Goal: Task Accomplishment & Management: Use online tool/utility

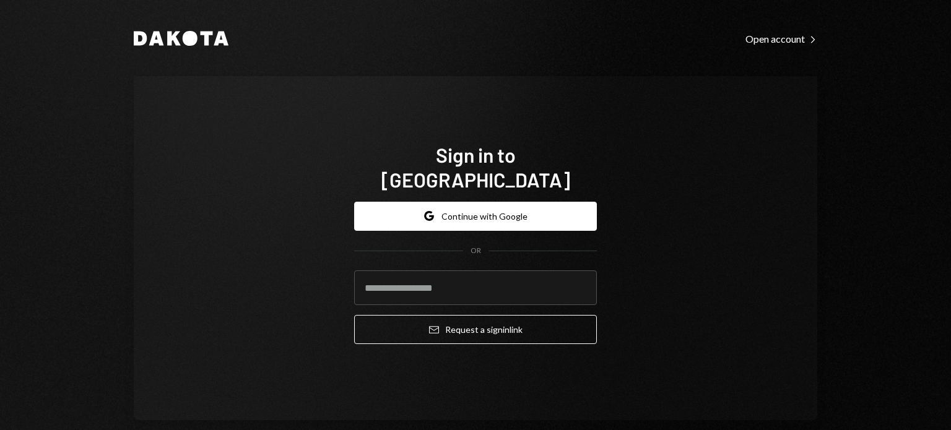
click at [525, 202] on button "Google Continue with Google" at bounding box center [475, 216] width 243 height 29
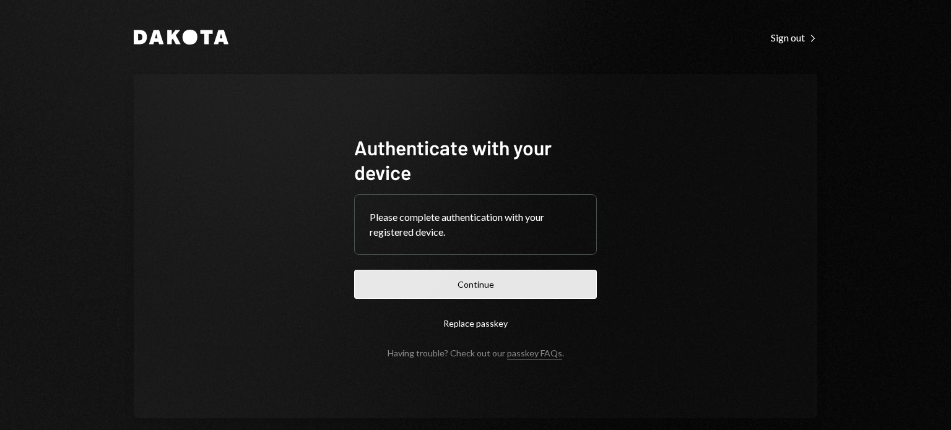
click at [560, 282] on button "Continue" at bounding box center [475, 284] width 243 height 29
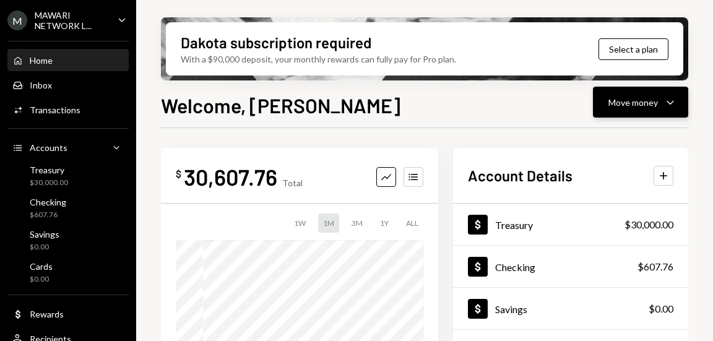
click at [619, 109] on div "Move money Caret Down" at bounding box center [641, 102] width 64 height 15
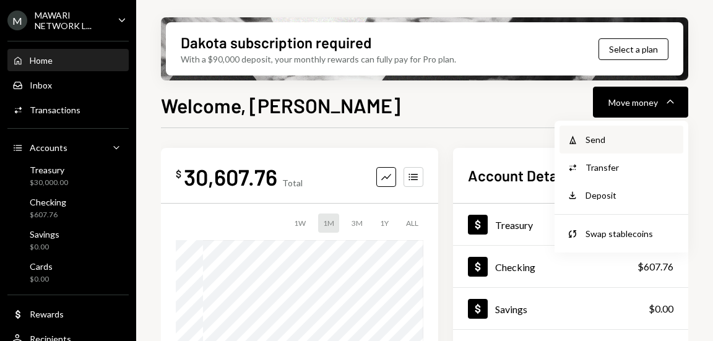
click at [629, 137] on div "Send" at bounding box center [631, 139] width 90 height 13
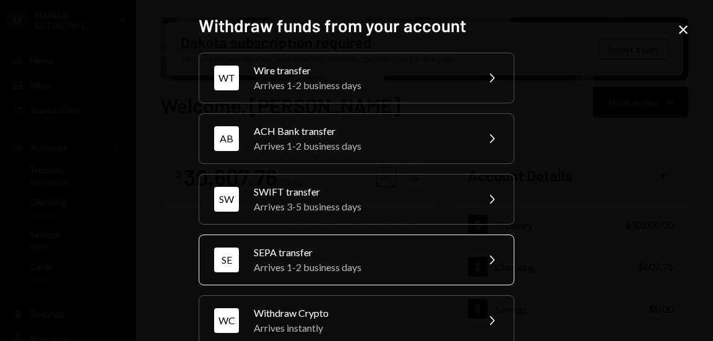
click at [472, 264] on div "SE SEPA transfer Arrives 1-2 business days Chevron Right" at bounding box center [357, 260] width 316 height 51
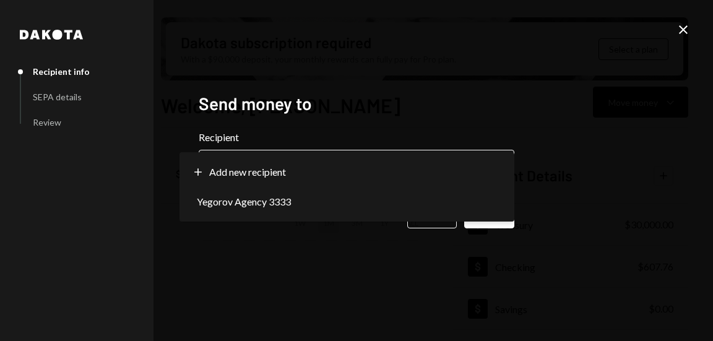
click at [485, 167] on body "M MAWARI NETWORK L... Caret Down Home Home Inbox Inbox Activities Transactions …" at bounding box center [356, 170] width 713 height 341
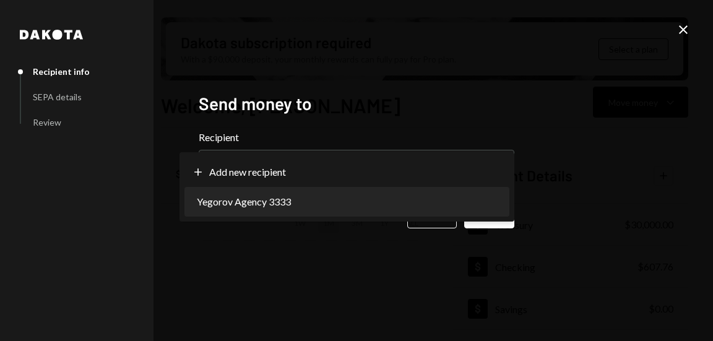
select select "**********"
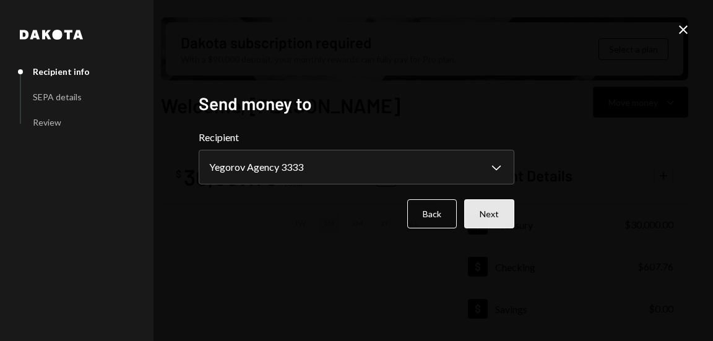
click at [492, 217] on button "Next" at bounding box center [489, 213] width 50 height 29
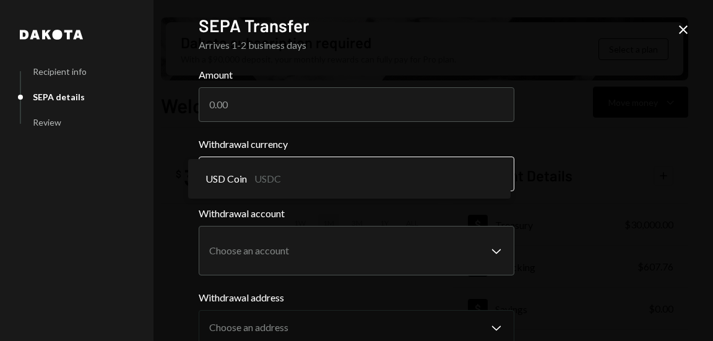
click at [475, 177] on body "M MAWARI NETWORK L... Caret Down Home Home Inbox Inbox Activities Transactions …" at bounding box center [356, 170] width 713 height 341
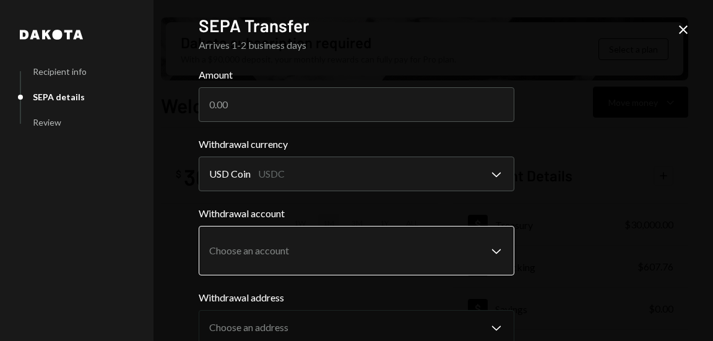
click at [479, 244] on body "M MAWARI NETWORK L... Caret Down Home Home Inbox Inbox Activities Transactions …" at bounding box center [356, 170] width 713 height 341
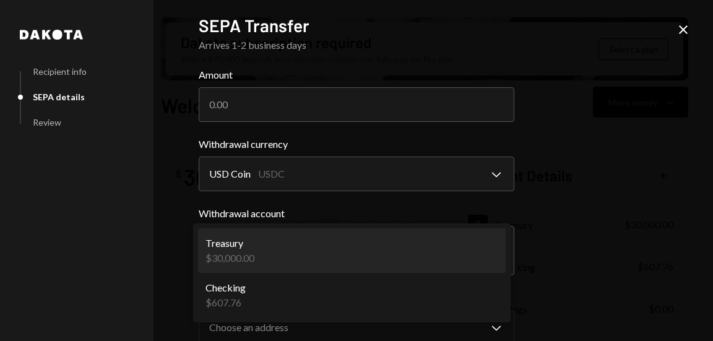
select select "**********"
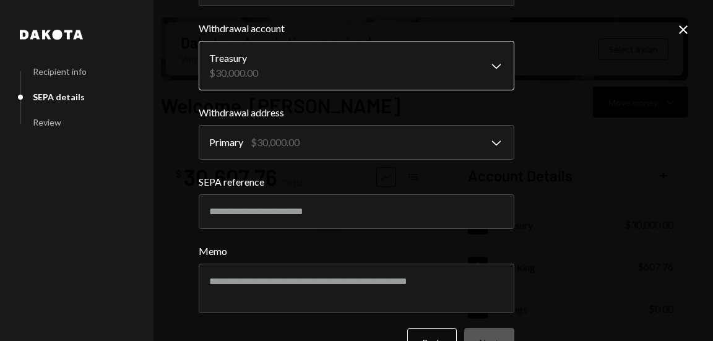
scroll to position [186, 0]
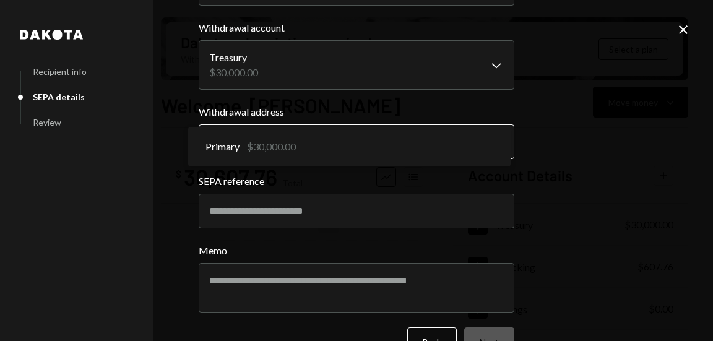
click at [451, 141] on body "M MAWARI NETWORK L... Caret Down Home Home Inbox Inbox Activities Transactions …" at bounding box center [356, 170] width 713 height 341
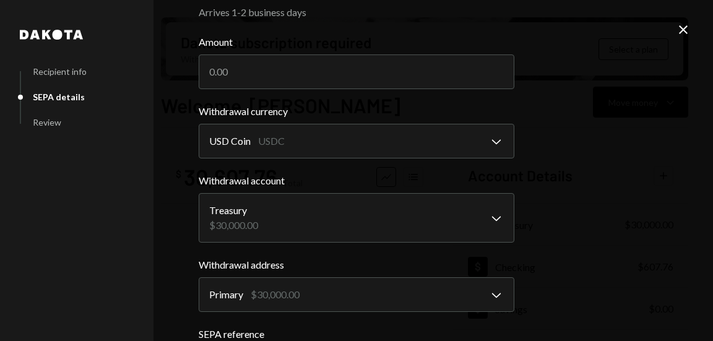
scroll to position [0, 0]
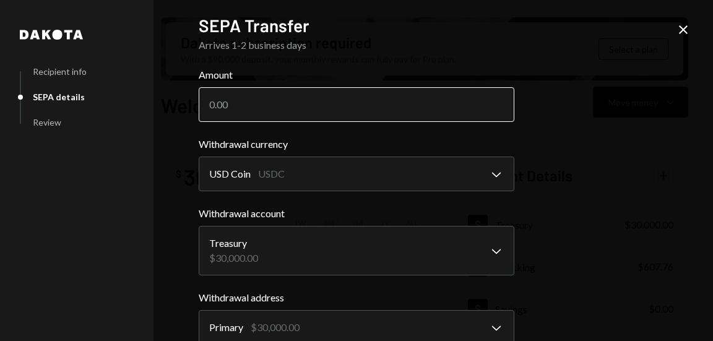
click at [316, 108] on input "Amount" at bounding box center [357, 104] width 316 height 35
click at [334, 112] on input "Amount" at bounding box center [357, 104] width 316 height 35
type input "14023.79"
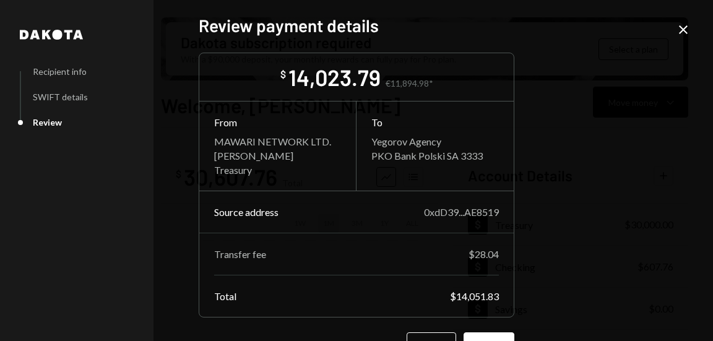
scroll to position [40, 0]
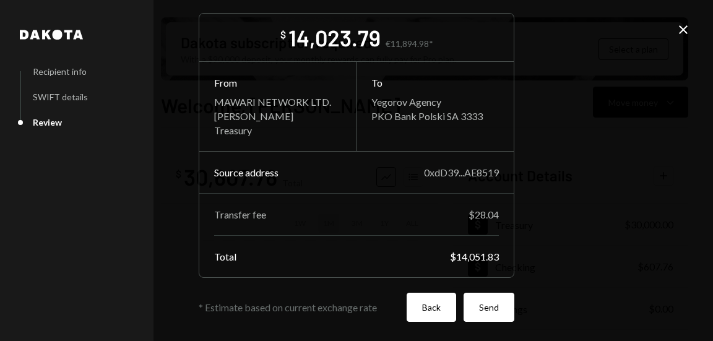
click at [419, 306] on button "Back" at bounding box center [432, 307] width 50 height 29
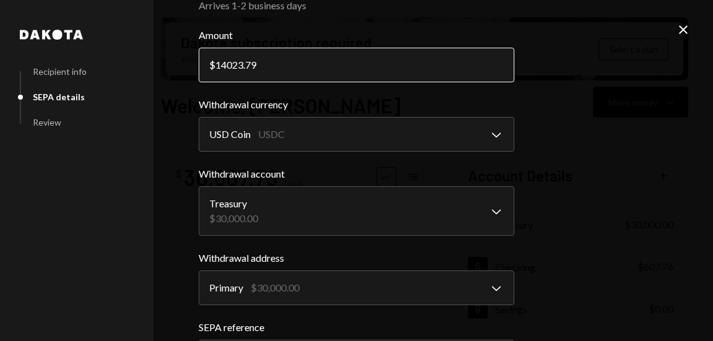
drag, startPoint x: 269, startPoint y: 68, endPoint x: 211, endPoint y: 69, distance: 58.2
click at [214, 69] on input "14023.79" at bounding box center [357, 65] width 316 height 35
type input "20000"
click at [557, 141] on div "**********" at bounding box center [356, 170] width 713 height 341
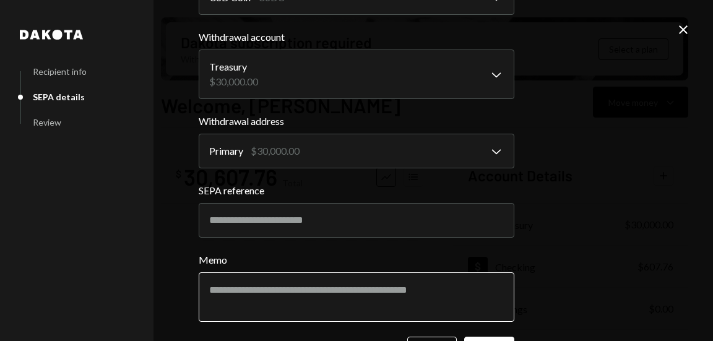
scroll to position [220, 0]
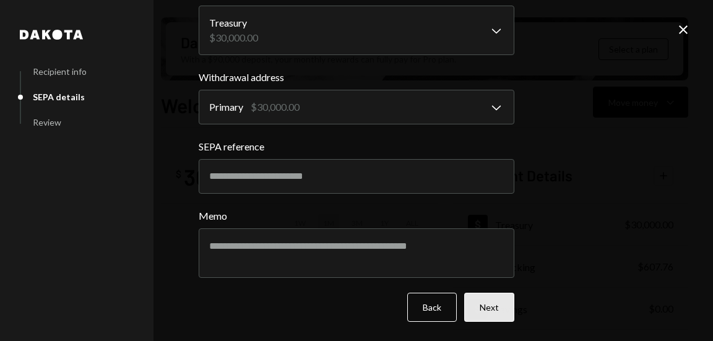
click at [469, 312] on button "Next" at bounding box center [489, 307] width 50 height 29
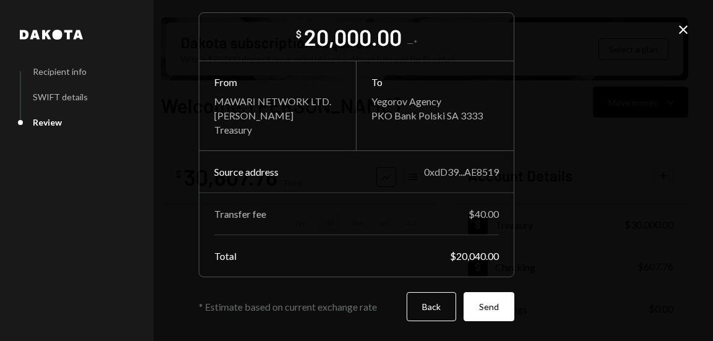
scroll to position [40, 0]
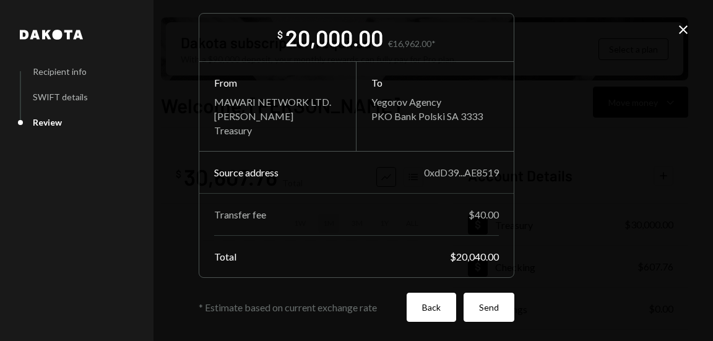
click at [421, 313] on button "Back" at bounding box center [432, 307] width 50 height 29
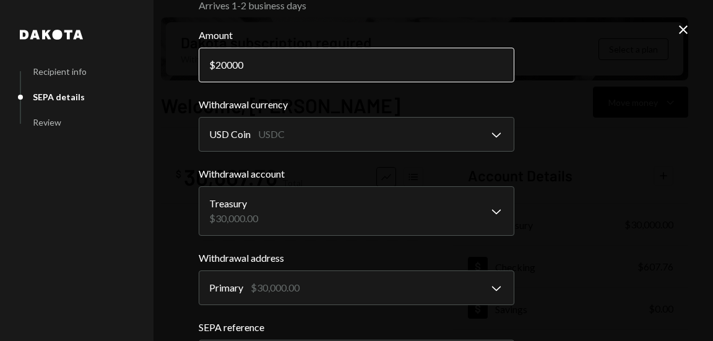
click at [214, 66] on input "20000" at bounding box center [357, 65] width 316 height 35
type input "18000"
click at [553, 149] on div "**********" at bounding box center [356, 170] width 713 height 341
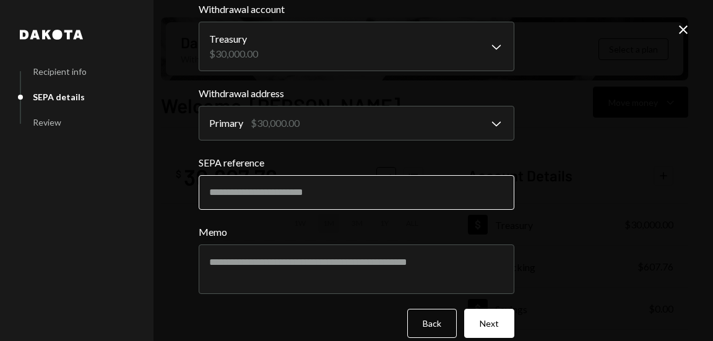
scroll to position [220, 0]
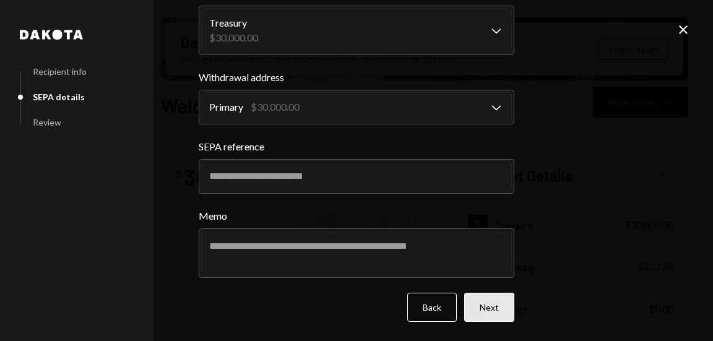
click at [485, 318] on button "Next" at bounding box center [489, 307] width 50 height 29
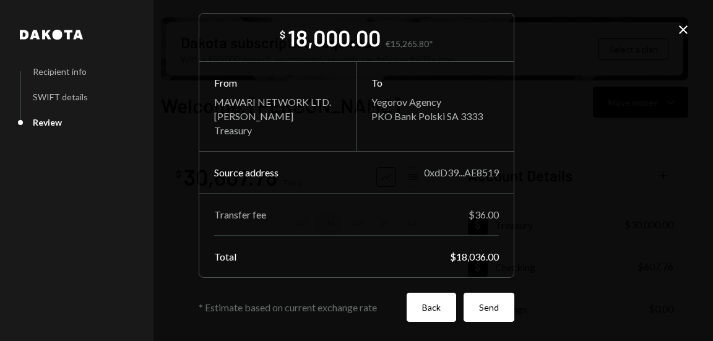
click at [425, 311] on button "Back" at bounding box center [432, 307] width 50 height 29
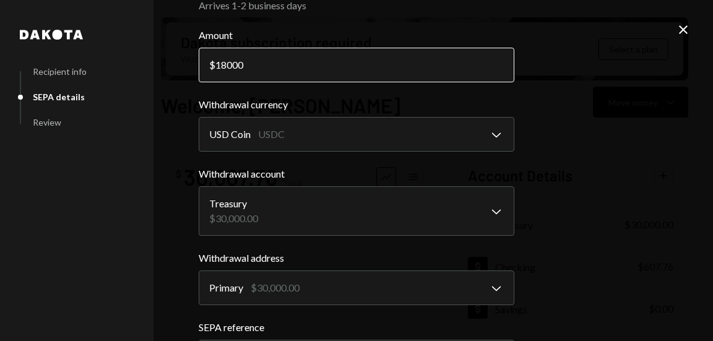
click at [222, 72] on input "18000" at bounding box center [357, 65] width 316 height 35
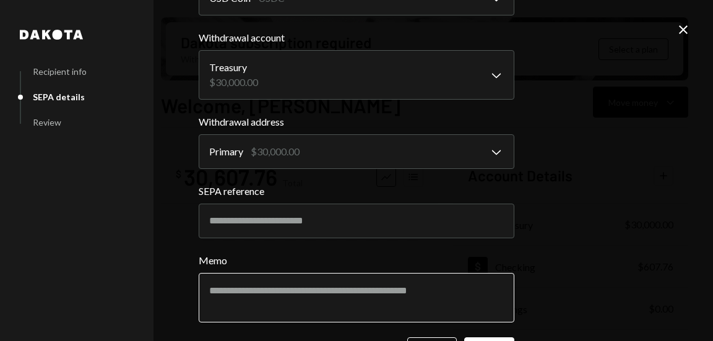
scroll to position [220, 0]
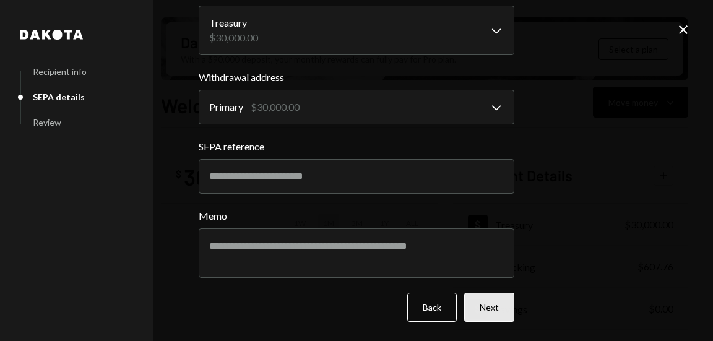
type input "17000"
click at [485, 307] on button "Next" at bounding box center [489, 307] width 50 height 29
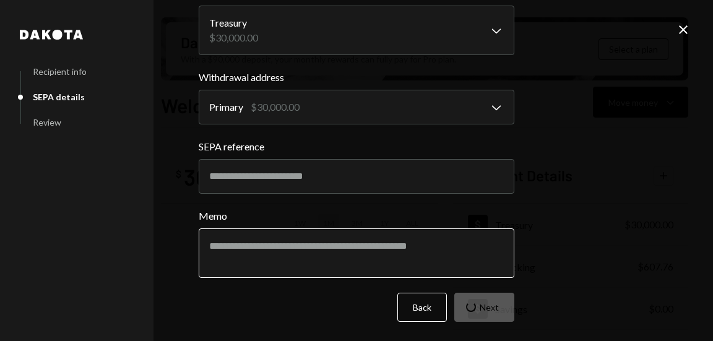
scroll to position [40, 0]
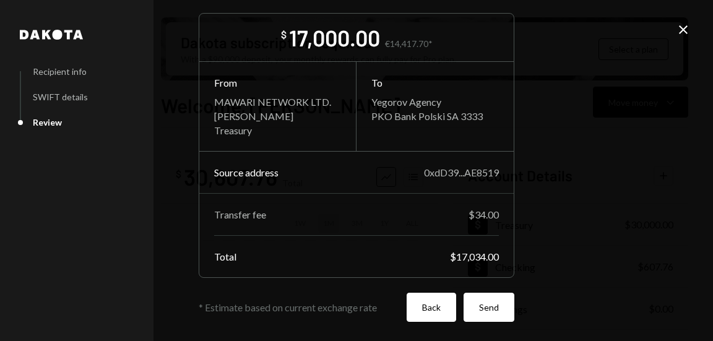
click at [422, 303] on button "Back" at bounding box center [432, 307] width 50 height 29
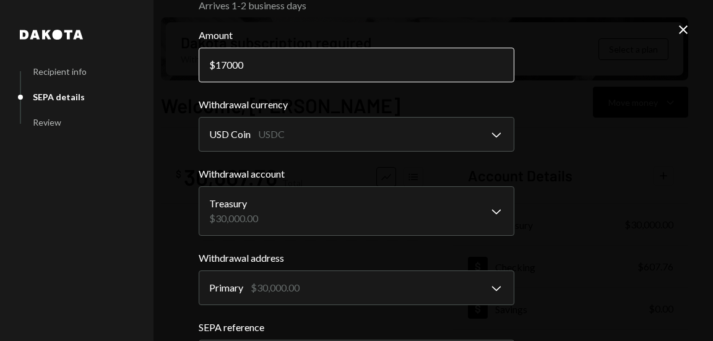
drag, startPoint x: 227, startPoint y: 66, endPoint x: 233, endPoint y: 76, distance: 11.4
click at [228, 67] on input "17000" at bounding box center [357, 65] width 316 height 35
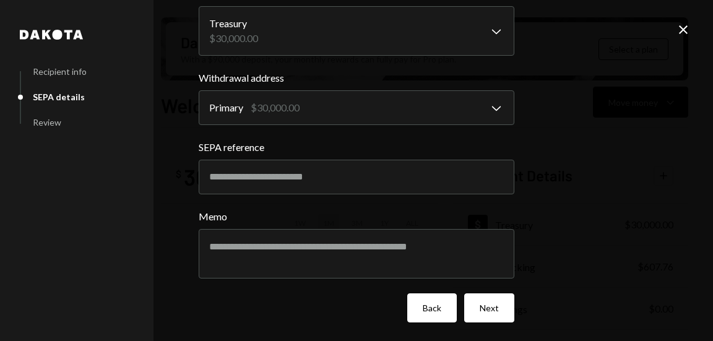
scroll to position [220, 0]
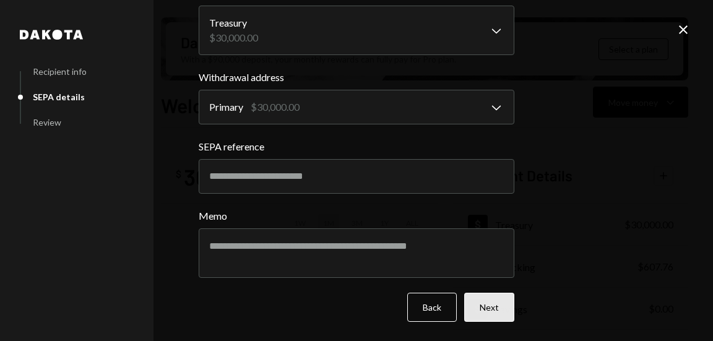
type input "16800"
click at [496, 309] on button "Next" at bounding box center [489, 307] width 50 height 29
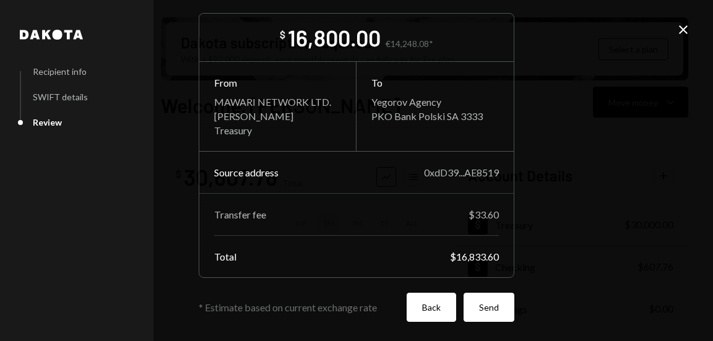
click at [438, 303] on button "Back" at bounding box center [432, 307] width 50 height 29
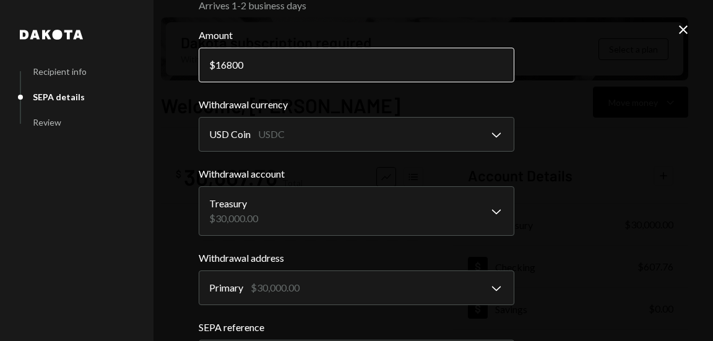
click at [228, 67] on input "16800" at bounding box center [357, 65] width 316 height 35
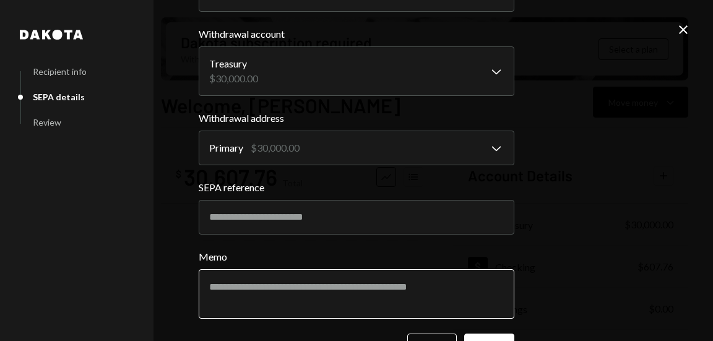
scroll to position [220, 0]
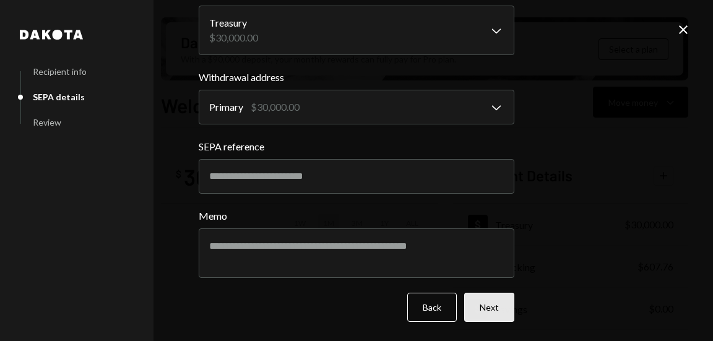
type input "16700"
click at [472, 308] on button "Next" at bounding box center [489, 307] width 50 height 29
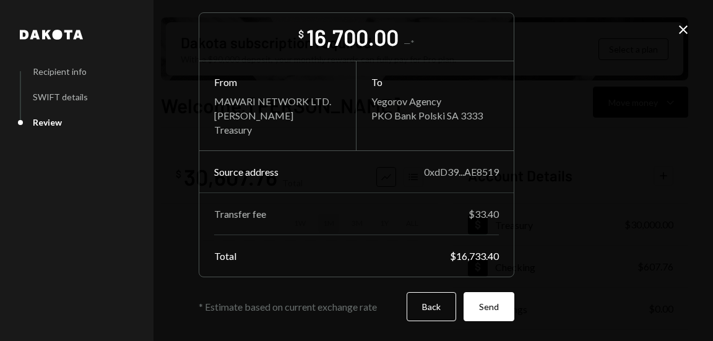
scroll to position [40, 0]
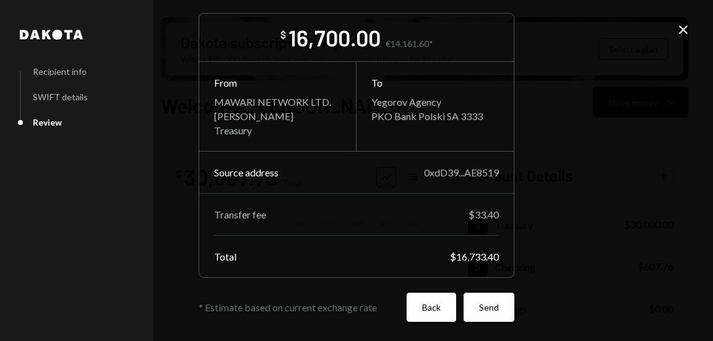
click at [431, 313] on button "Back" at bounding box center [432, 307] width 50 height 29
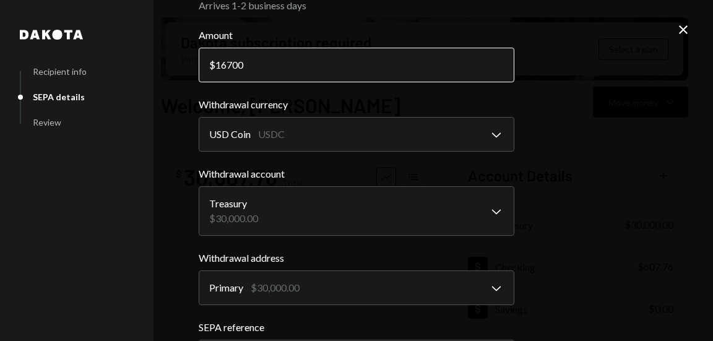
click at [228, 63] on input "16700" at bounding box center [357, 65] width 316 height 35
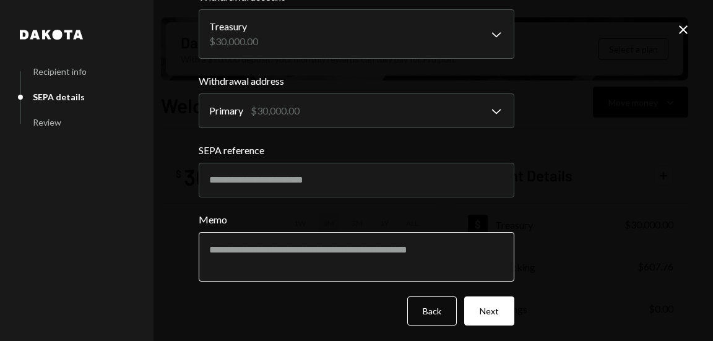
scroll to position [220, 0]
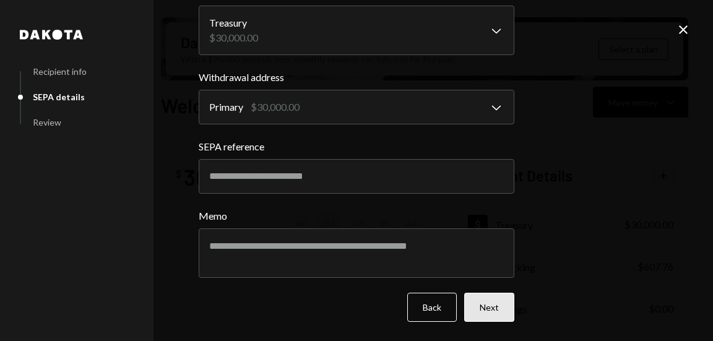
type input "16600"
click at [487, 303] on button "Next" at bounding box center [489, 307] width 50 height 29
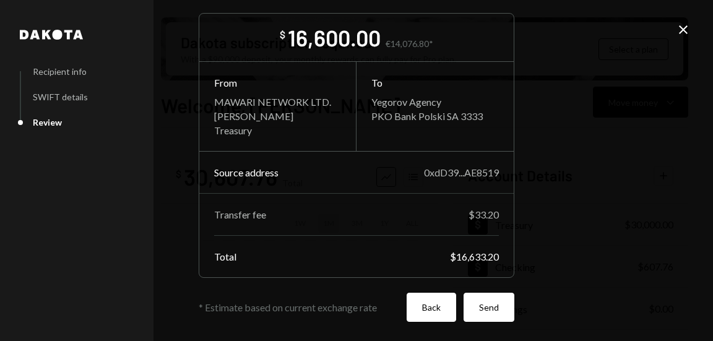
click at [423, 311] on button "Back" at bounding box center [432, 307] width 50 height 29
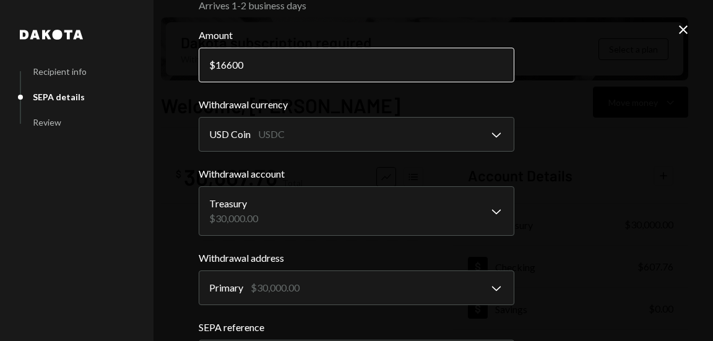
drag, startPoint x: 227, startPoint y: 61, endPoint x: 220, endPoint y: 71, distance: 12.4
click at [227, 61] on input "16600" at bounding box center [357, 65] width 316 height 35
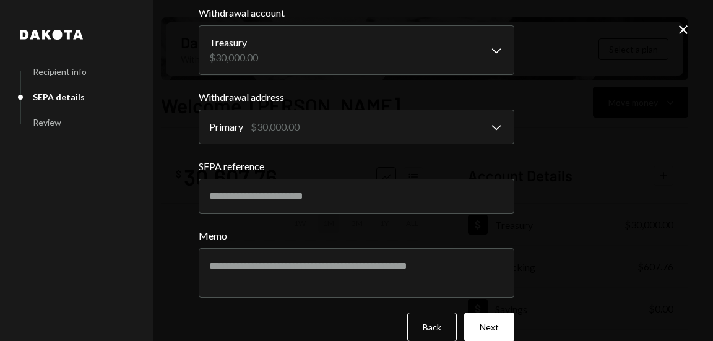
scroll to position [220, 0]
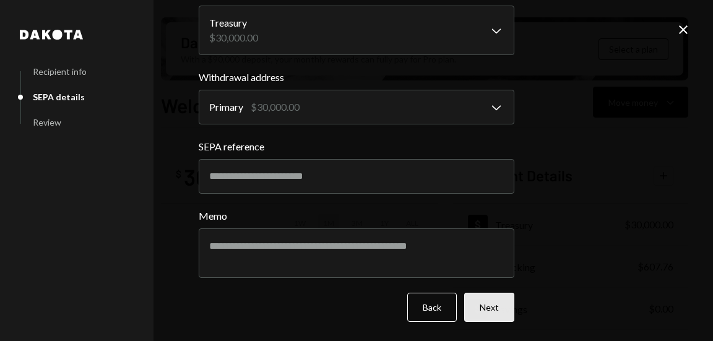
type input "16580"
click at [476, 307] on button "Next" at bounding box center [489, 307] width 50 height 29
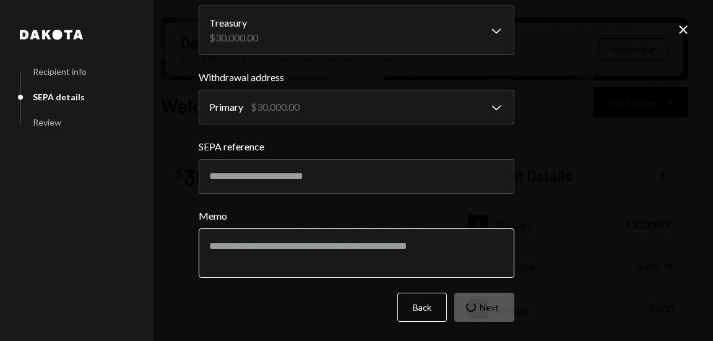
scroll to position [40, 0]
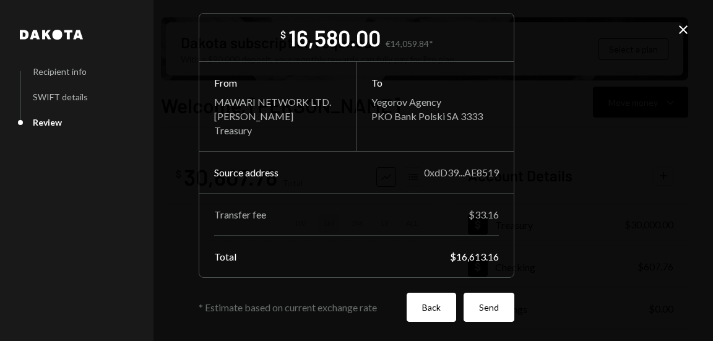
click at [440, 316] on button "Back" at bounding box center [432, 307] width 50 height 29
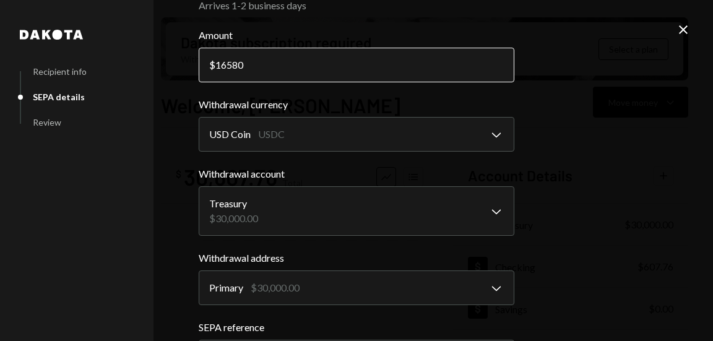
click at [234, 61] on input "16580" at bounding box center [357, 65] width 316 height 35
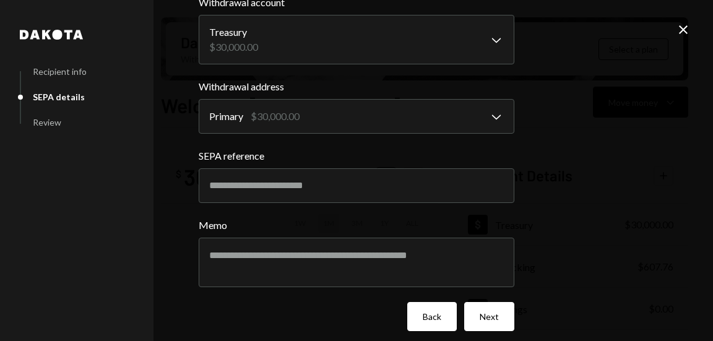
scroll to position [220, 0]
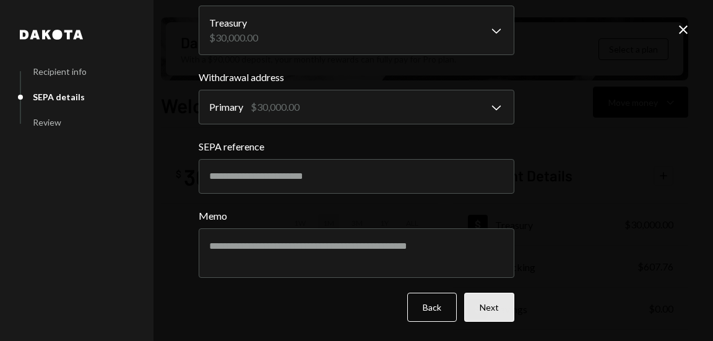
type input "16559.99"
click at [479, 309] on button "Next" at bounding box center [489, 307] width 50 height 29
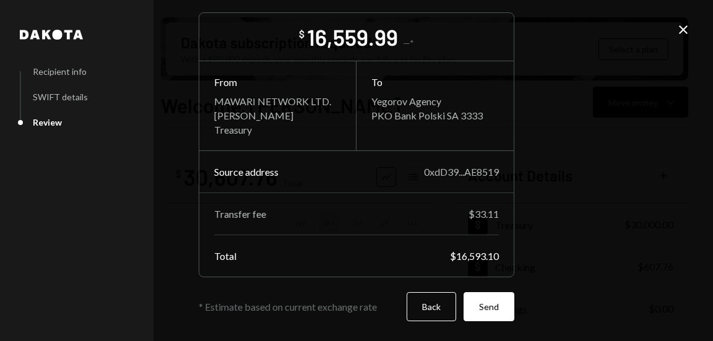
scroll to position [40, 0]
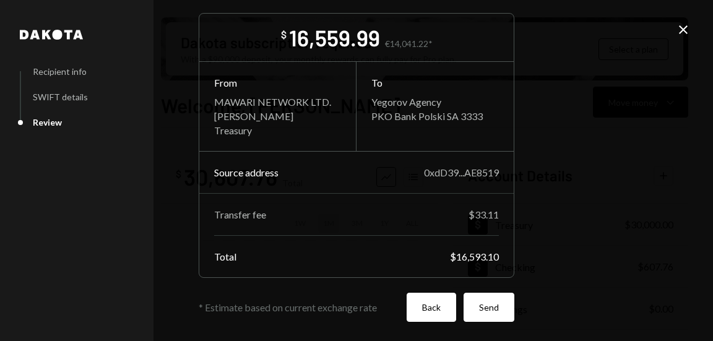
click at [420, 317] on button "Back" at bounding box center [432, 307] width 50 height 29
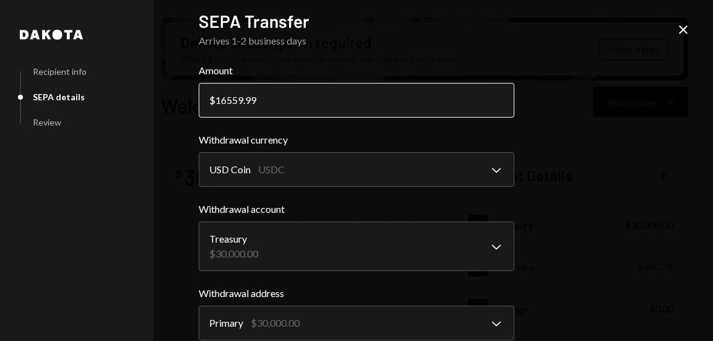
scroll to position [0, 0]
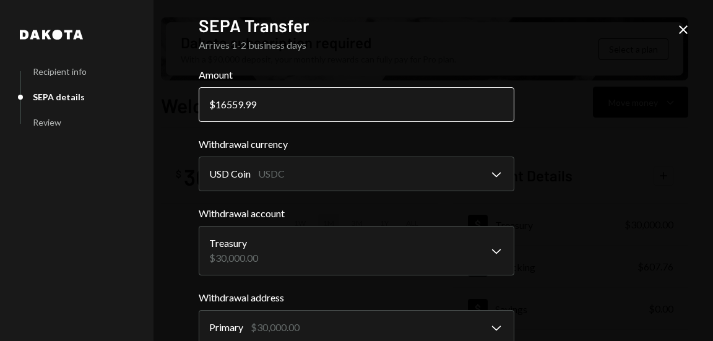
drag, startPoint x: 261, startPoint y: 107, endPoint x: 230, endPoint y: 100, distance: 31.7
click at [230, 100] on input "16559.99" at bounding box center [357, 104] width 316 height 35
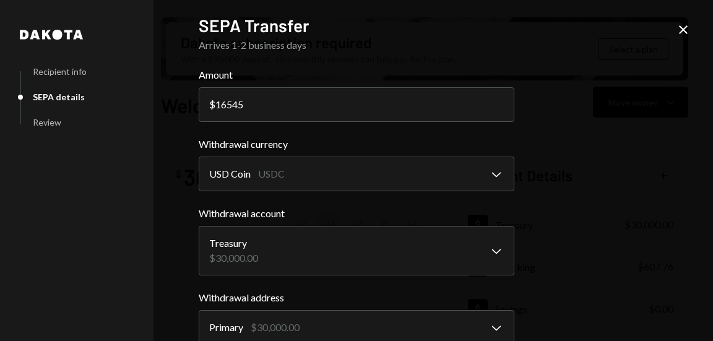
type input "16545"
click at [545, 196] on div "**********" at bounding box center [356, 170] width 713 height 341
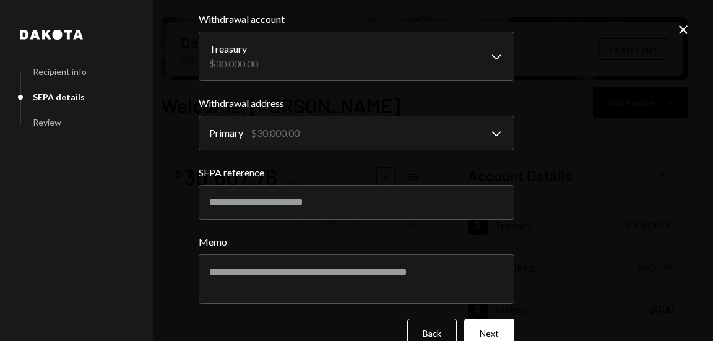
scroll to position [220, 0]
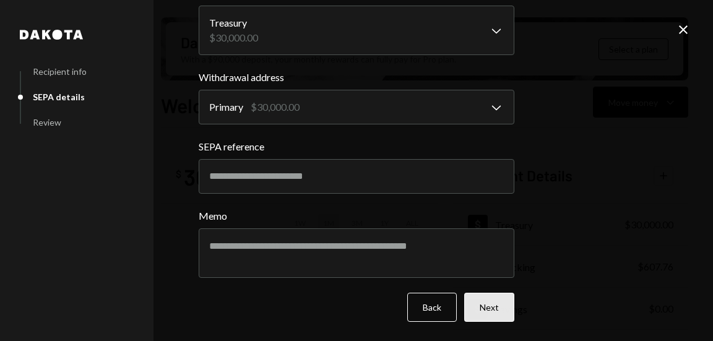
click at [473, 309] on button "Next" at bounding box center [489, 307] width 50 height 29
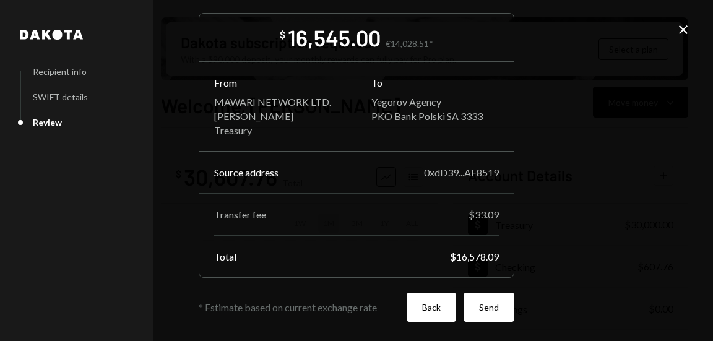
click at [420, 299] on button "Back" at bounding box center [432, 307] width 50 height 29
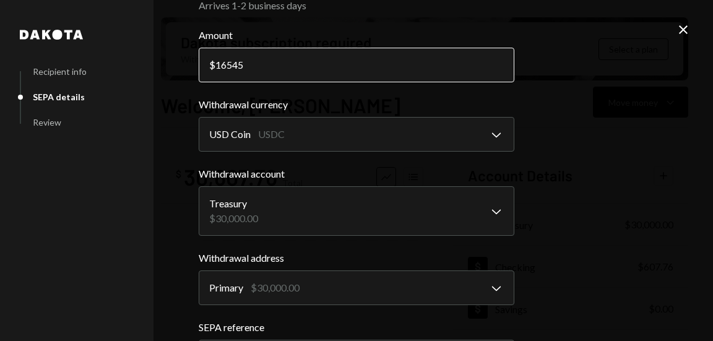
click at [264, 69] on input "16545" at bounding box center [357, 65] width 316 height 35
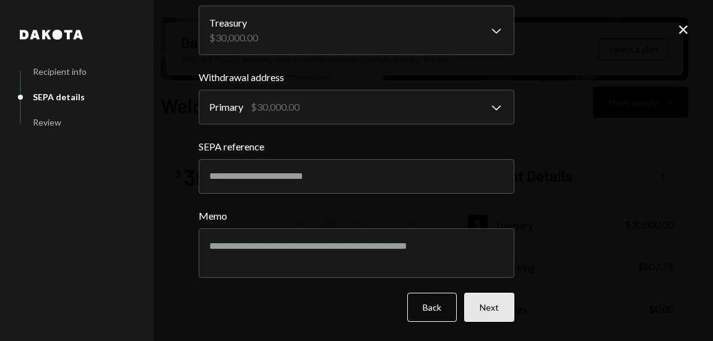
type input "16542.99"
click at [476, 302] on button "Next" at bounding box center [489, 307] width 50 height 29
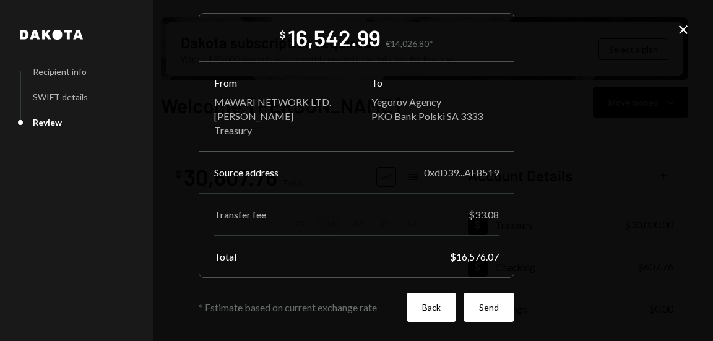
click at [410, 309] on button "Back" at bounding box center [432, 307] width 50 height 29
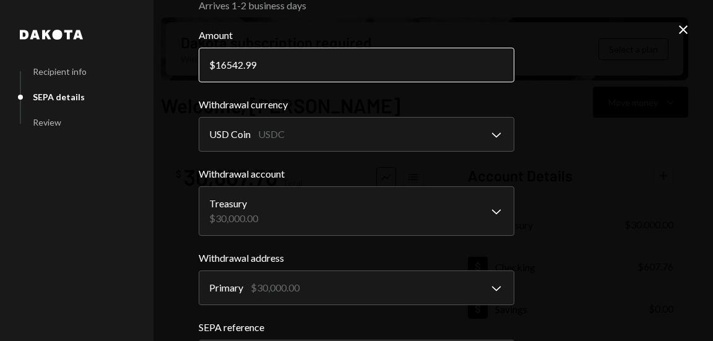
drag, startPoint x: 287, startPoint y: 68, endPoint x: 234, endPoint y: 66, distance: 52.7
click at [234, 66] on input "16542.99" at bounding box center [357, 65] width 316 height 35
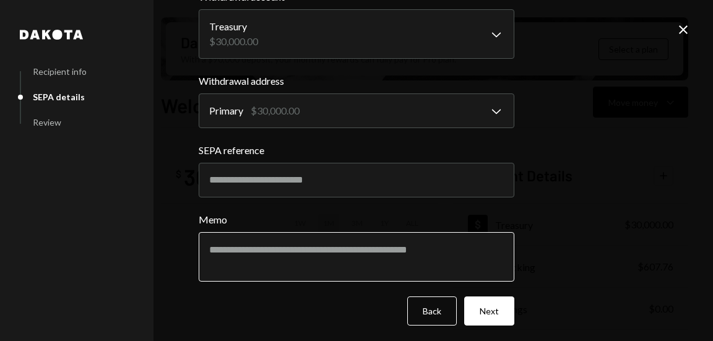
scroll to position [220, 0]
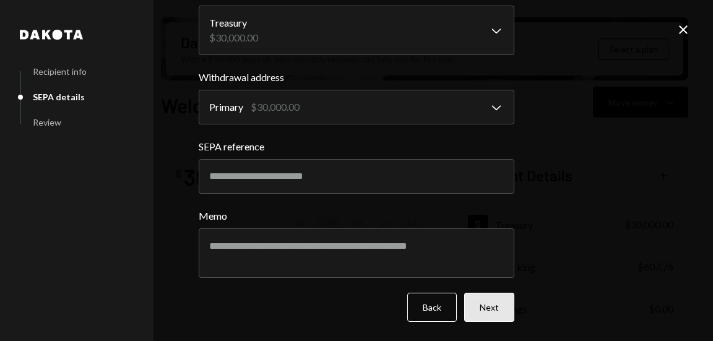
type input "16540"
click at [486, 305] on button "Next" at bounding box center [489, 307] width 50 height 29
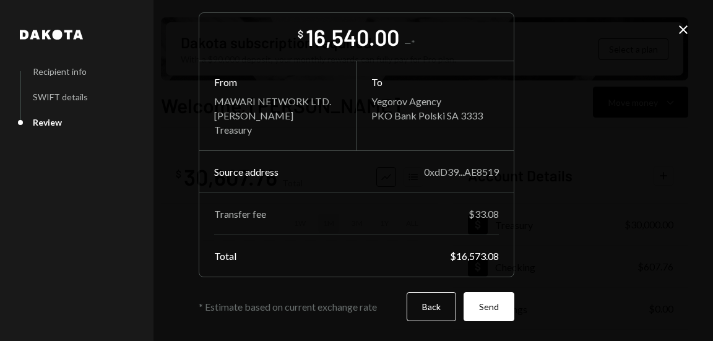
scroll to position [40, 0]
click at [487, 307] on button "Send" at bounding box center [489, 307] width 51 height 29
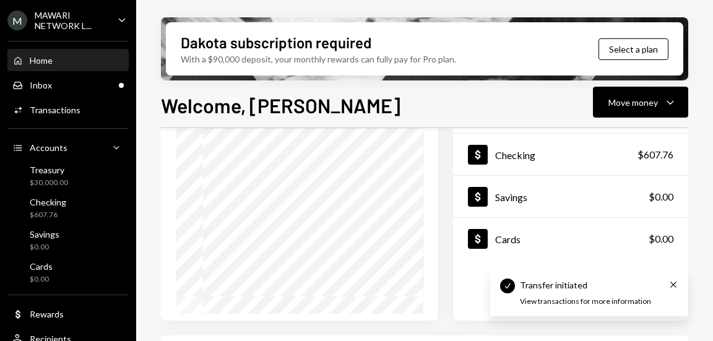
scroll to position [0, 0]
